Goal: Transaction & Acquisition: Purchase product/service

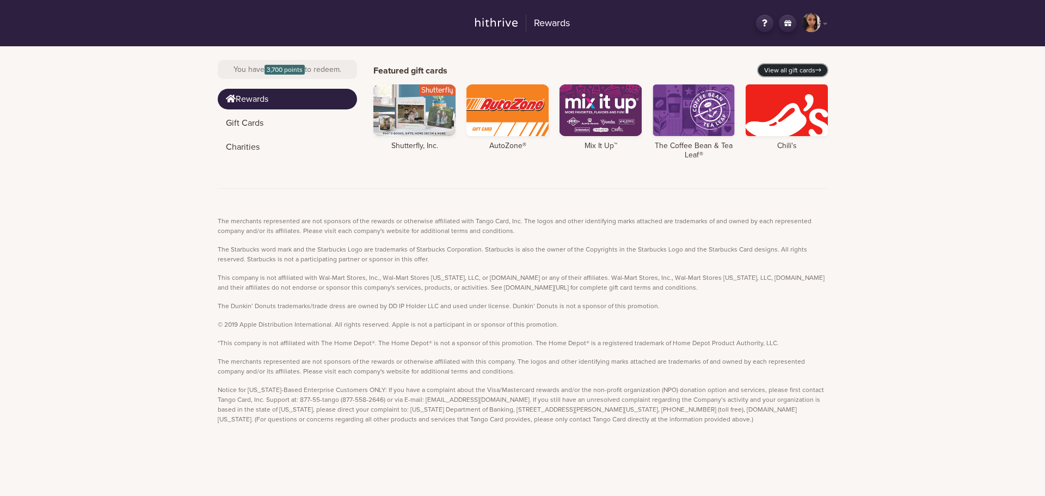
click at [805, 69] on link "View all gift cards" at bounding box center [792, 70] width 69 height 12
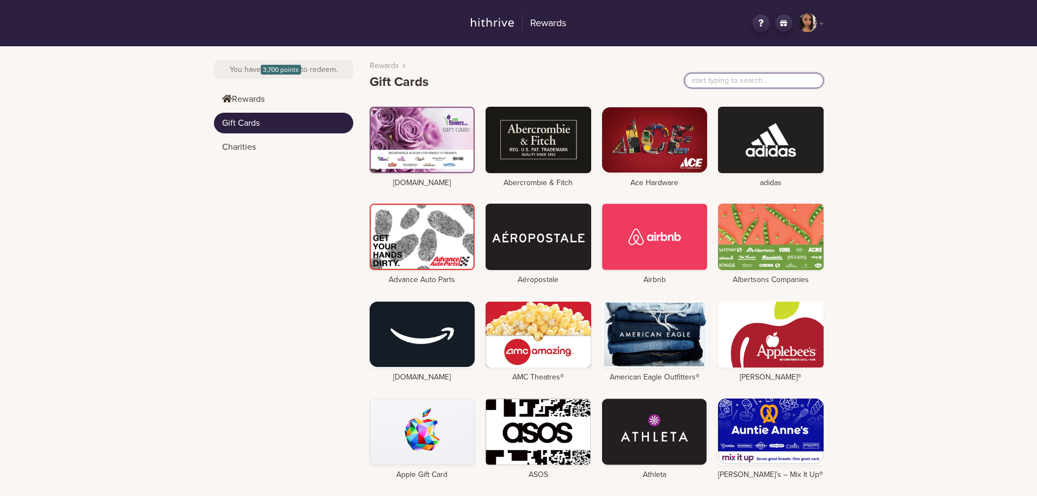
click at [781, 81] on input "text" at bounding box center [753, 80] width 139 height 15
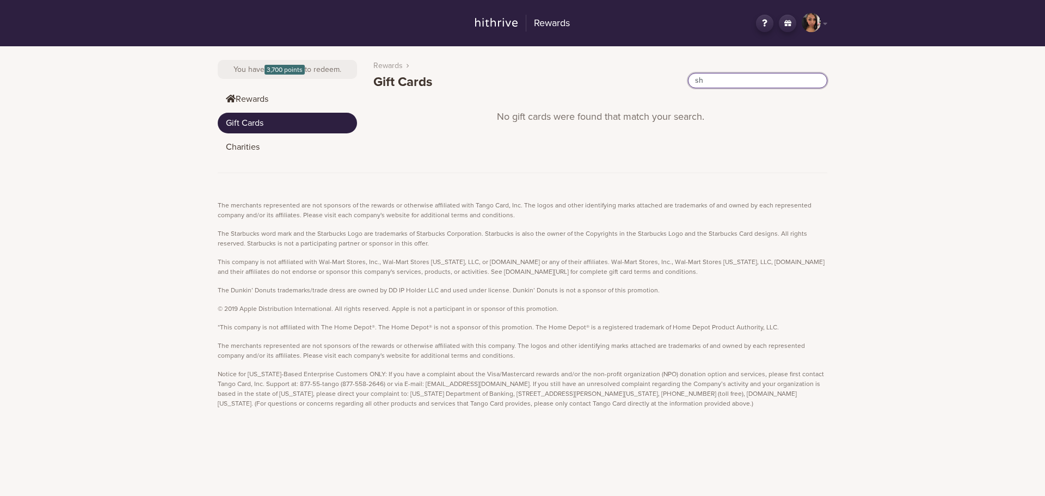
type input "s"
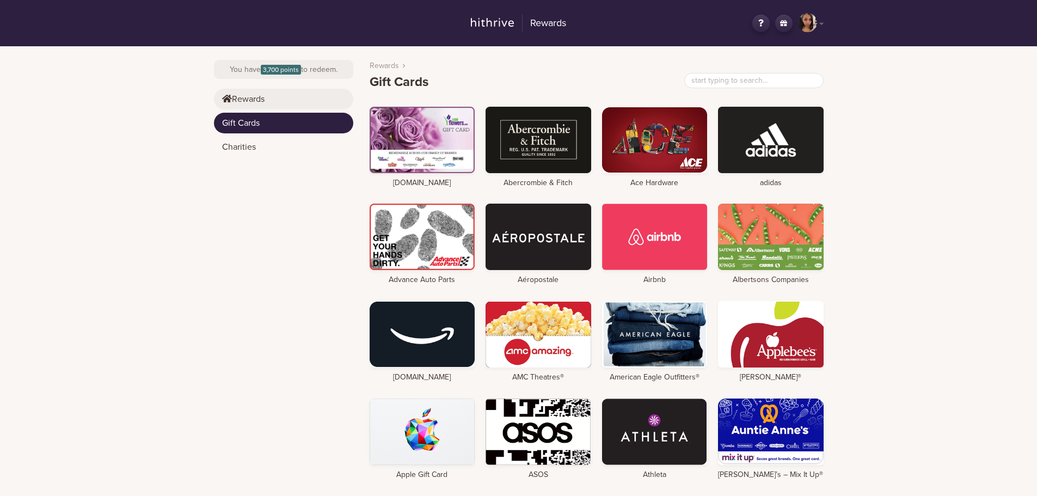
click at [323, 99] on link "Rewards" at bounding box center [283, 99] width 139 height 21
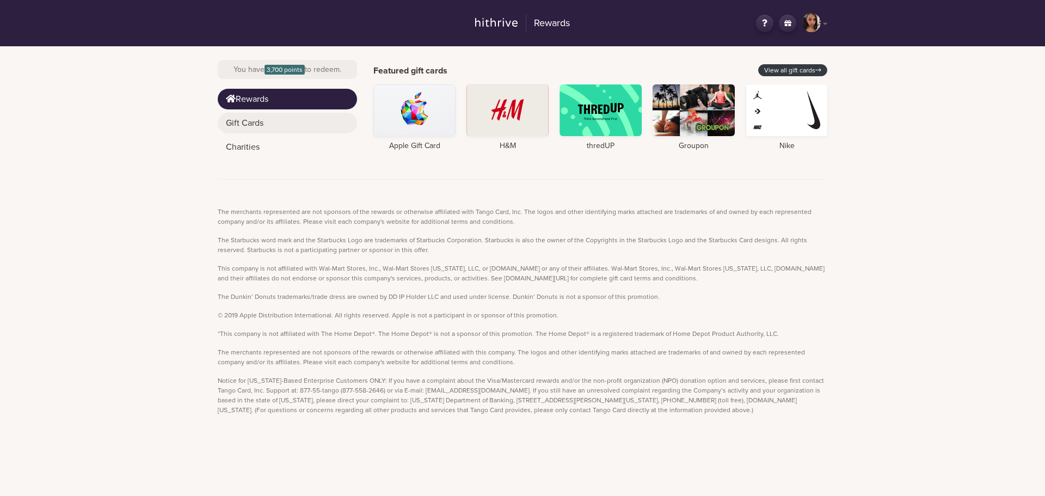
click at [304, 116] on link "Gift Cards" at bounding box center [287, 123] width 139 height 21
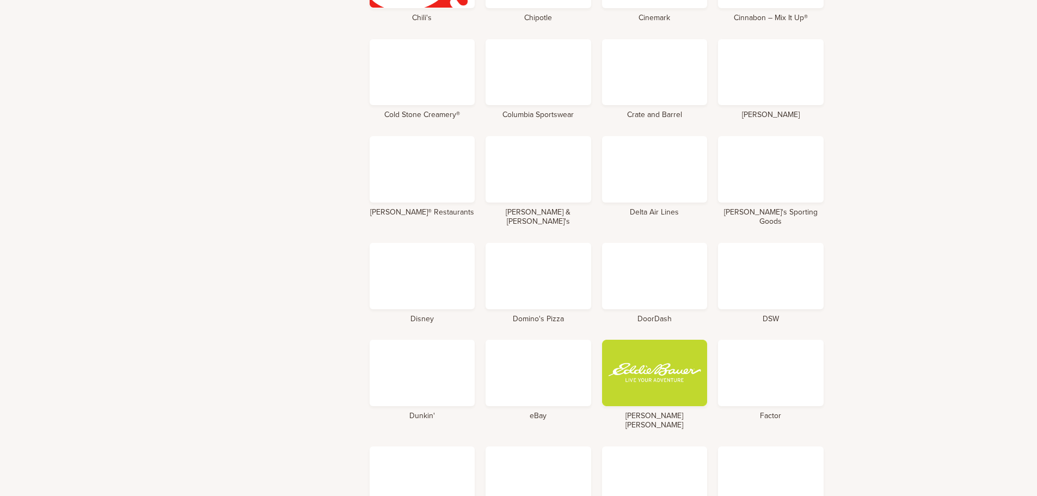
scroll to position [1361, 0]
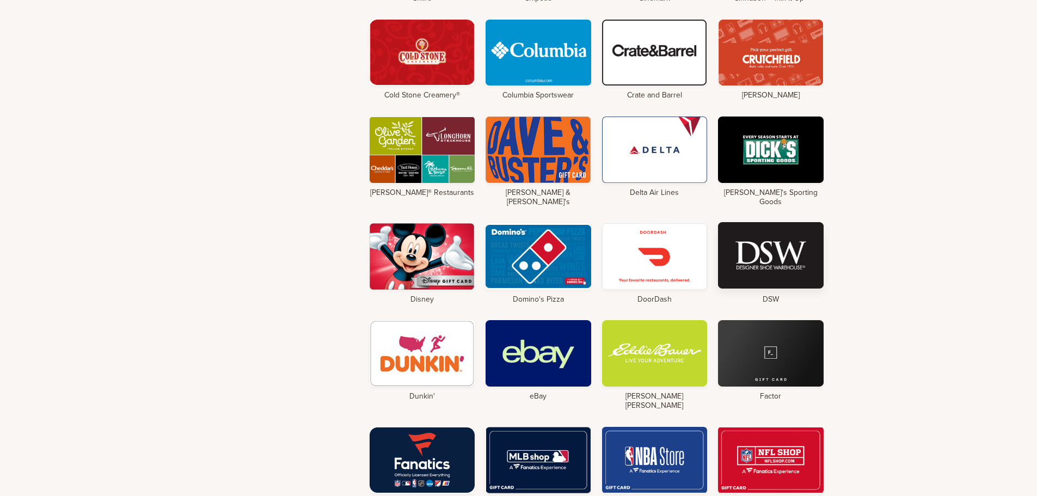
click at [770, 235] on div at bounding box center [771, 255] width 106 height 66
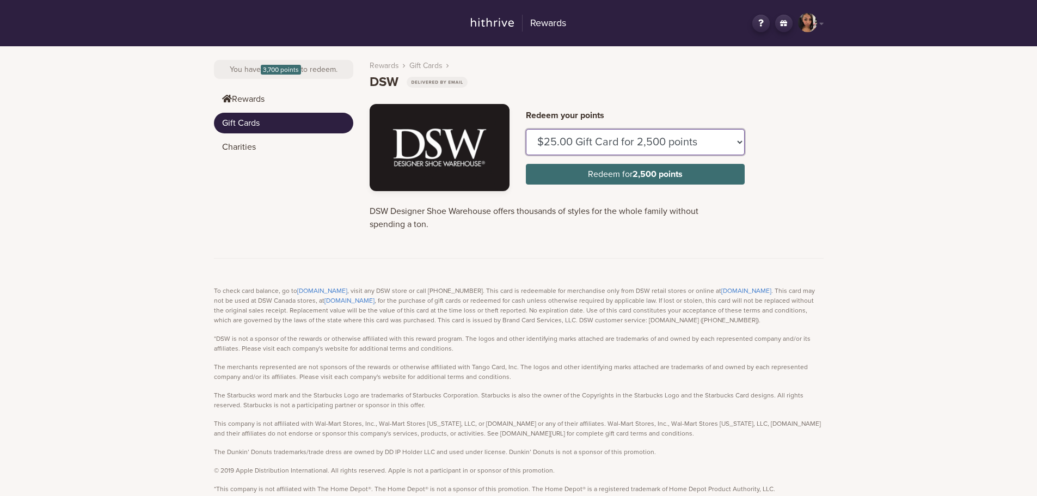
click at [698, 142] on select "$25.00 Gift Card for 2,500 points $50.00 Gift Card for 5,000 points $100.00 Gif…" at bounding box center [635, 142] width 219 height 26
click at [849, 151] on div "Rewards SA Hey, [PERSON_NAME] Logout Change country You have 3,700 points to re…" at bounding box center [518, 303] width 1037 height 606
click at [259, 124] on link "Gift Cards" at bounding box center [283, 123] width 139 height 21
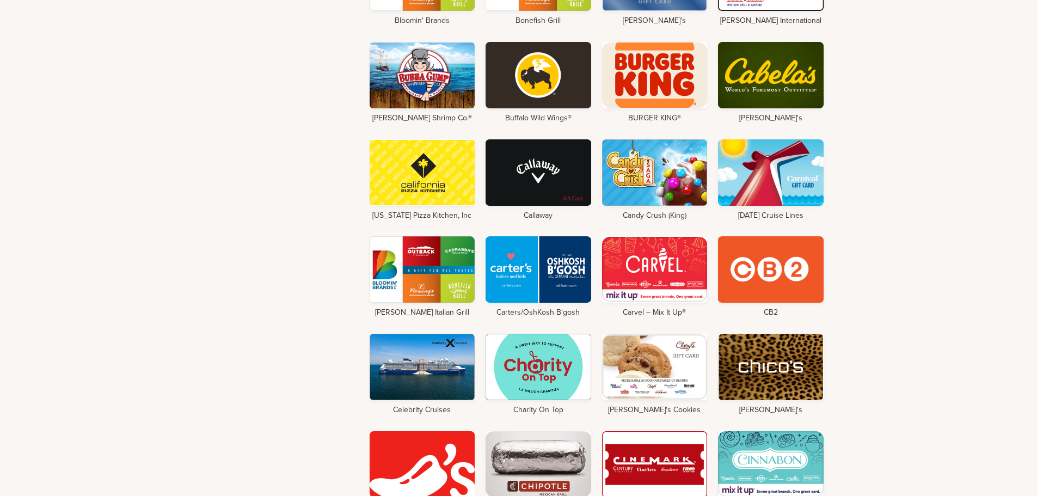
scroll to position [871, 0]
